Goal: Information Seeking & Learning: Learn about a topic

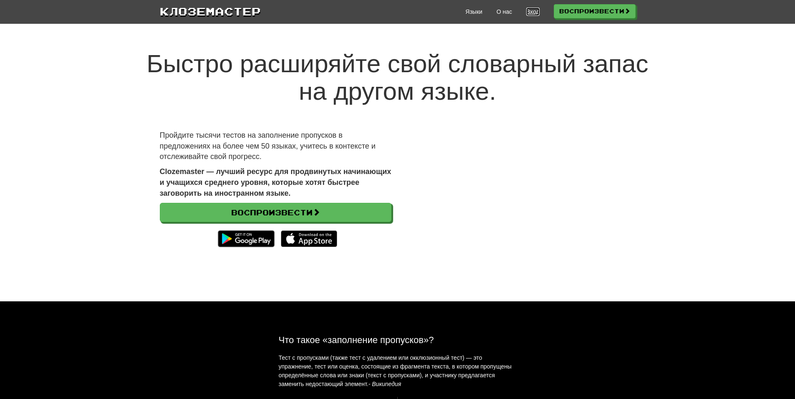
click at [527, 10] on ya-tr-span "Вход" at bounding box center [532, 11] width 13 height 7
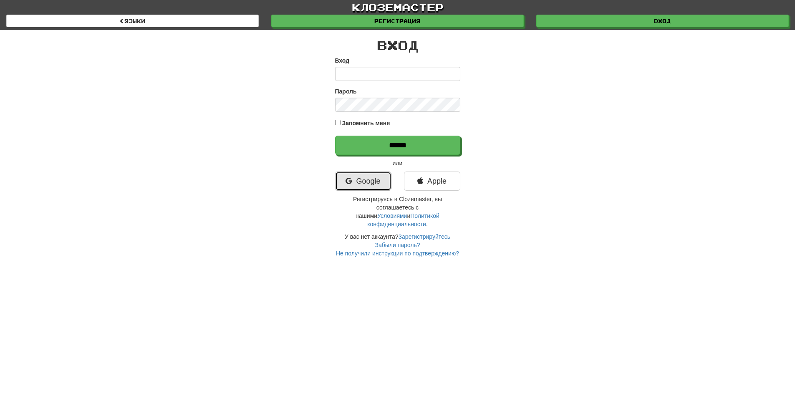
click at [364, 190] on link "Google" at bounding box center [363, 180] width 56 height 19
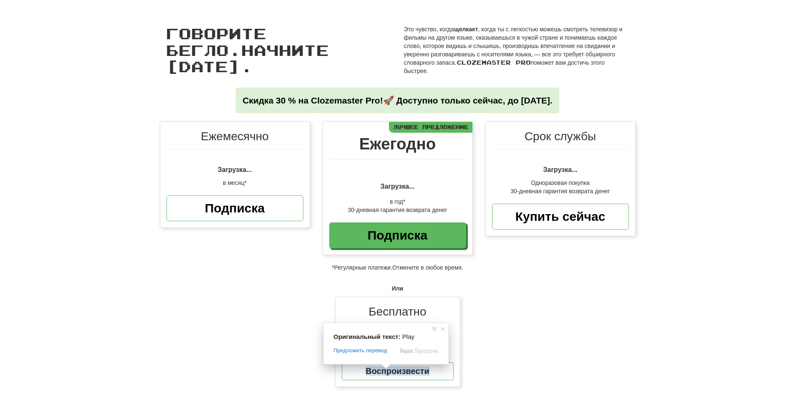
click at [527, 333] on div "Ежемесячно Загрузка... в месяц* Подписка Ежегодно Загрузка... в год* 30-дневная…" at bounding box center [397, 258] width 795 height 274
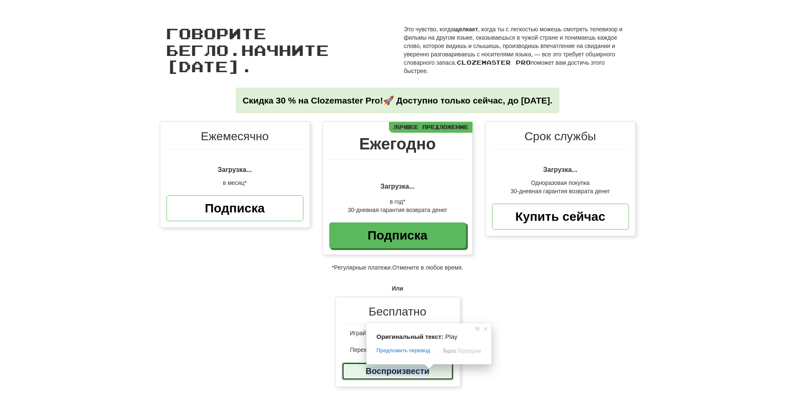
click at [420, 375] on ya-tr-span "Воспроизвести" at bounding box center [397, 370] width 63 height 9
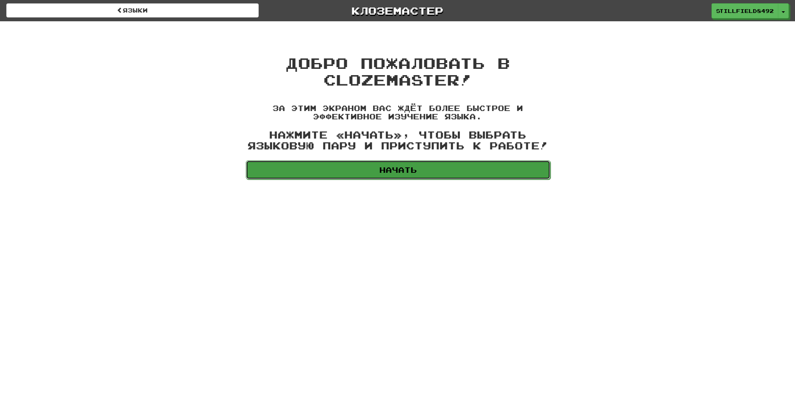
click at [392, 161] on link "Начать" at bounding box center [398, 169] width 305 height 19
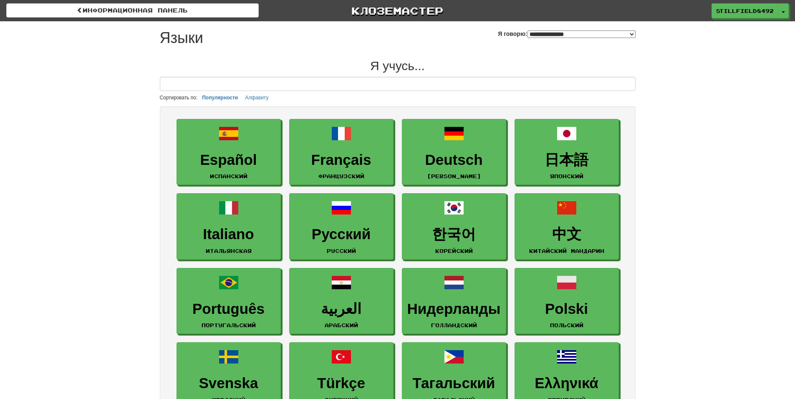
select select "*******"
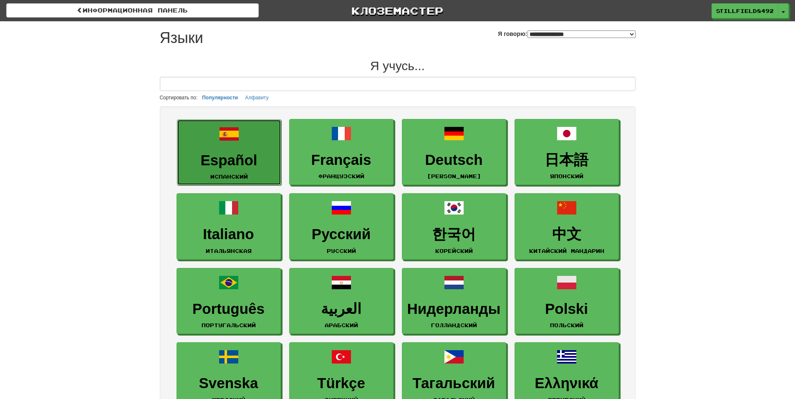
click at [199, 132] on link "Español Испанский" at bounding box center [229, 152] width 104 height 66
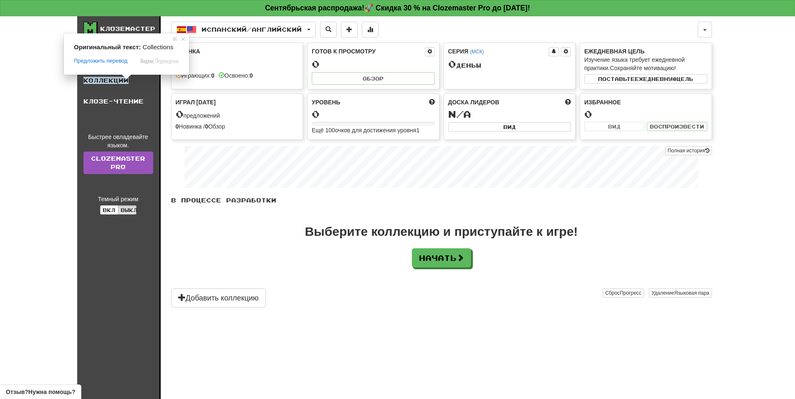
click at [126, 78] on span at bounding box center [126, 76] width 11 height 5
click at [134, 86] on link "Коллекции" at bounding box center [118, 80] width 82 height 21
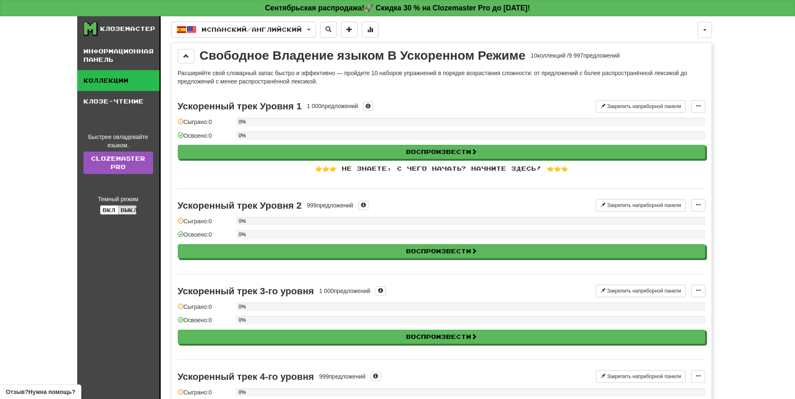
click at [401, 165] on ya-tr-span "👉👉👉 Не знаете, с чего начат" at bounding box center [385, 168] width 141 height 7
click at [439, 170] on ya-tr-span "👉👉👉 Не знаете, с чего начат" at bounding box center [385, 168] width 141 height 7
drag, startPoint x: 491, startPoint y: 170, endPoint x: 488, endPoint y: 162, distance: 8.3
click at [491, 170] on ya-tr-span "ь? Начните здес" at bounding box center [494, 168] width 74 height 7
drag, startPoint x: 564, startPoint y: 167, endPoint x: 498, endPoint y: 171, distance: 65.6
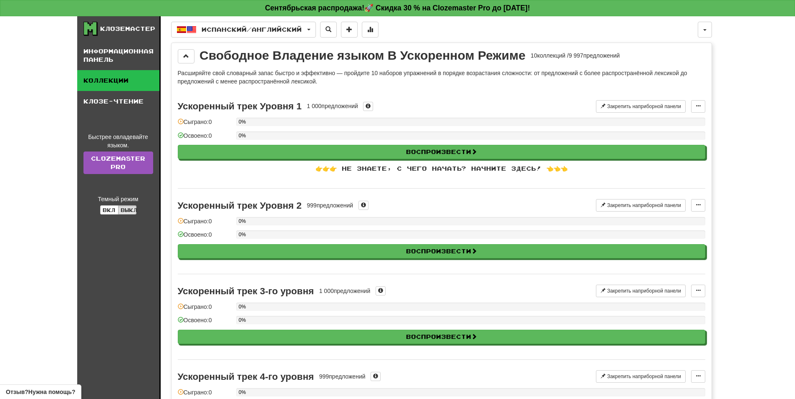
click at [557, 168] on ya-tr-span "ь! 👈👈👈" at bounding box center [549, 168] width 36 height 7
click at [490, 174] on div "Ускоренный трек Уровня 1 1 000 предложений Закрепить на приборной панели Pin to…" at bounding box center [441, 139] width 527 height 99
click at [454, 141] on div "0%" at bounding box center [470, 138] width 469 height 14
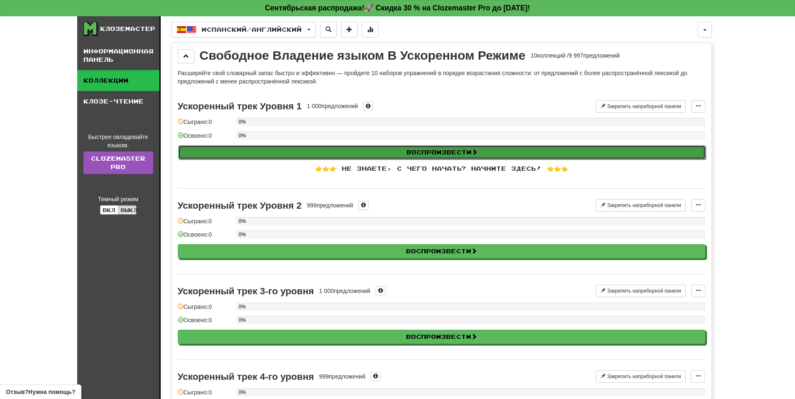
click at [454, 150] on ya-tr-span "Воспроизвести" at bounding box center [438, 152] width 65 height 7
select select "**"
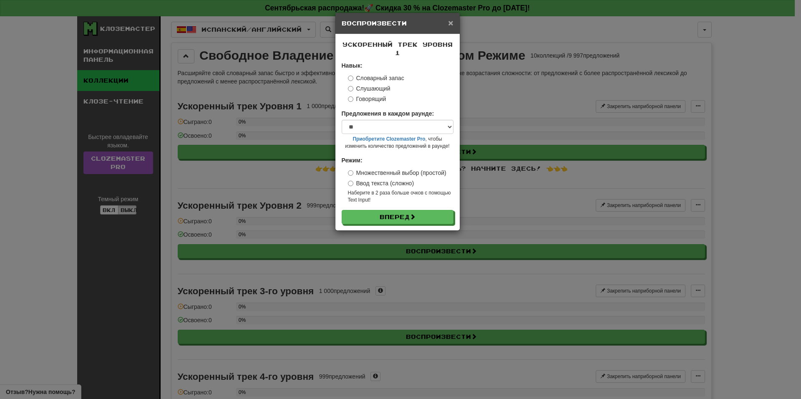
click at [453, 20] on ya-tr-span "×" at bounding box center [450, 23] width 5 height 10
